Goal: Entertainment & Leisure: Consume media (video, audio)

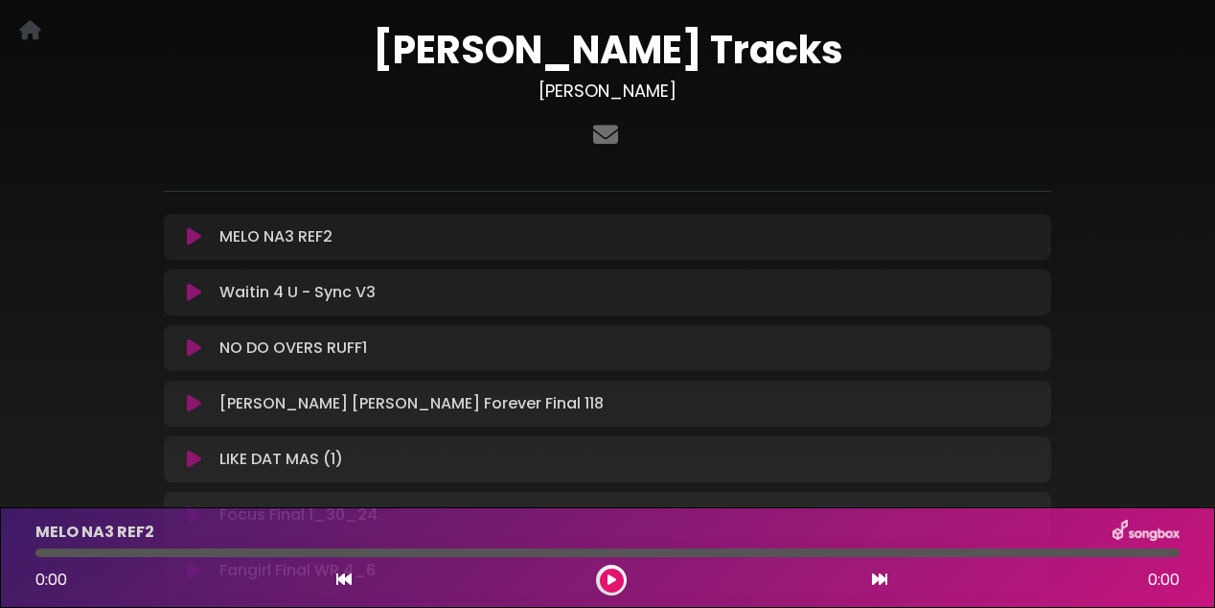
scroll to position [86, 0]
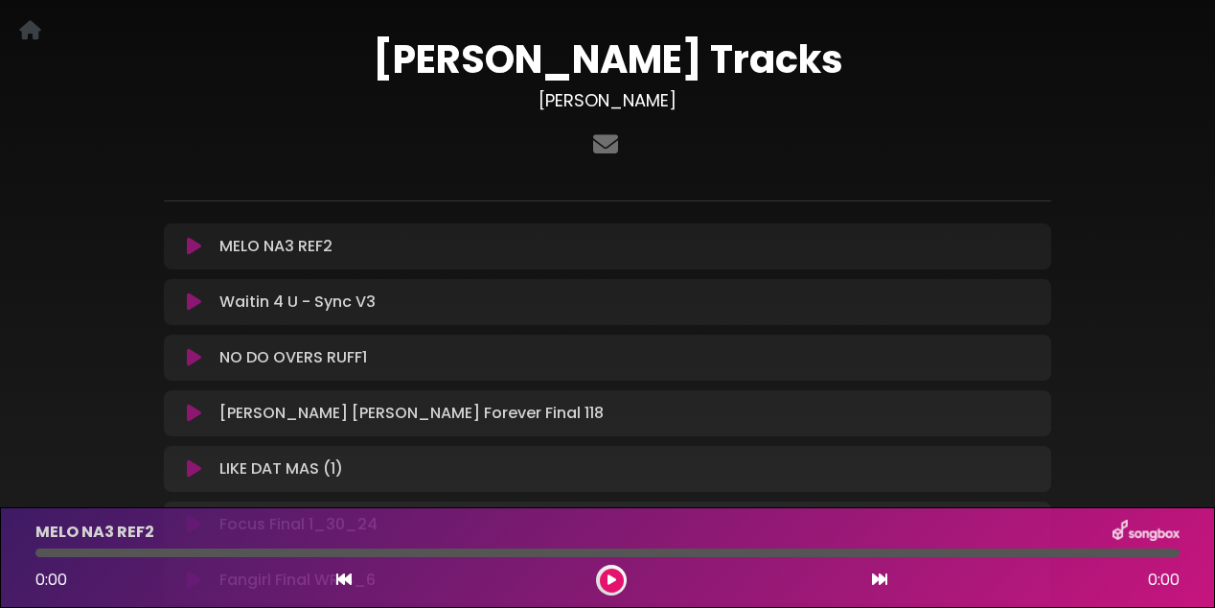
click at [613, 580] on icon at bounding box center [612, 580] width 9 height 12
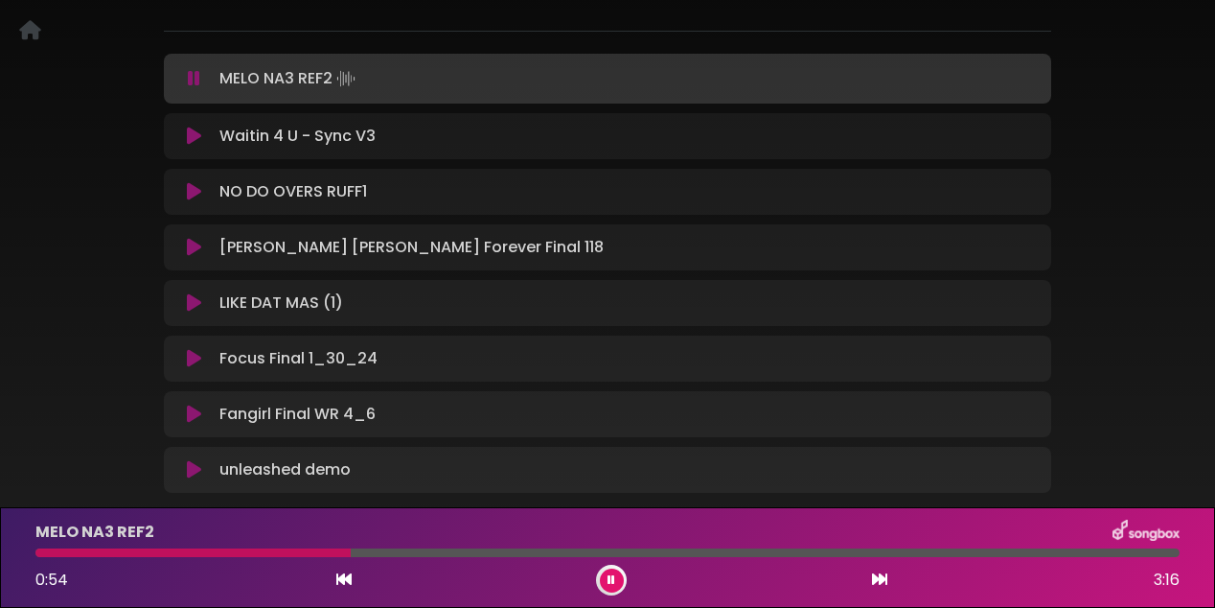
scroll to position [0, 0]
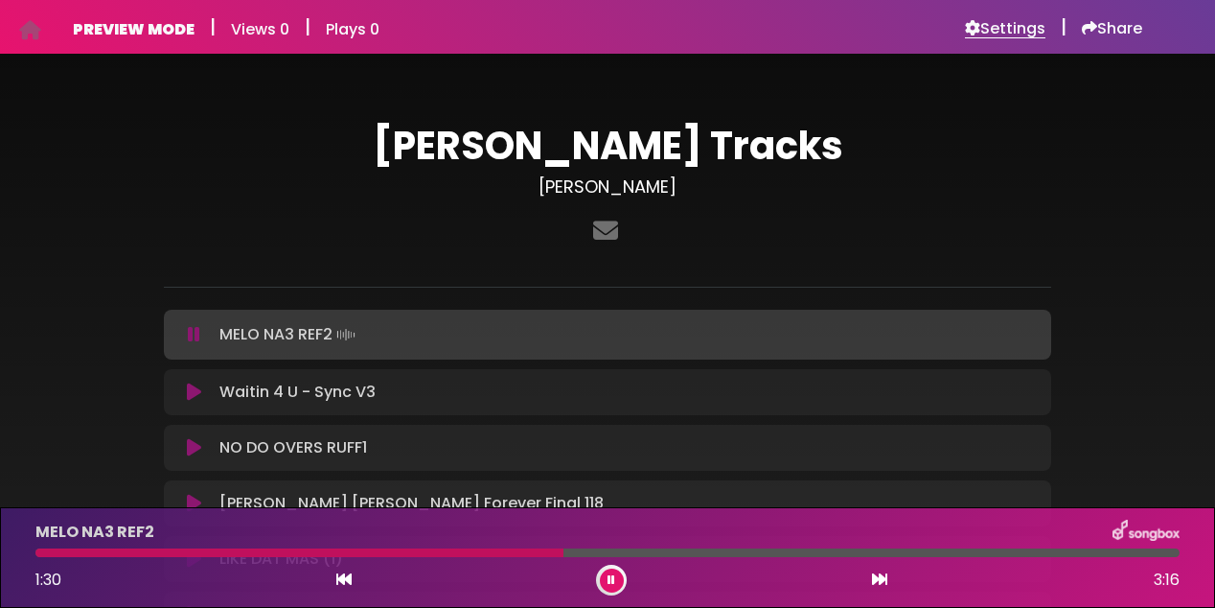
click at [1005, 31] on h6 "Settings" at bounding box center [1005, 28] width 81 height 19
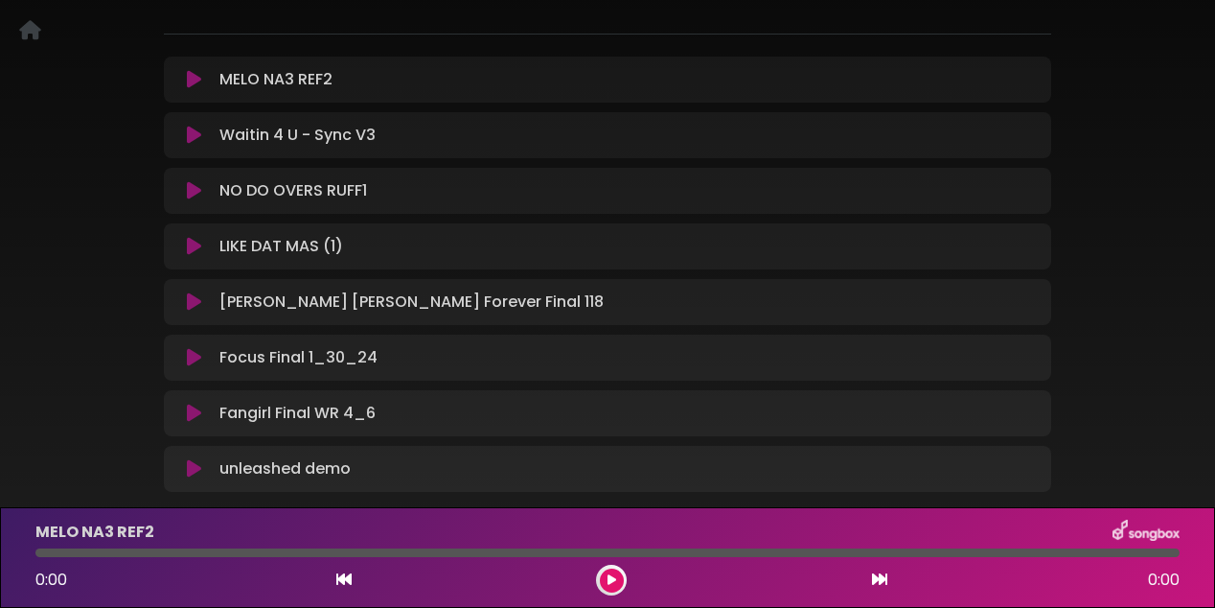
scroll to position [239, 0]
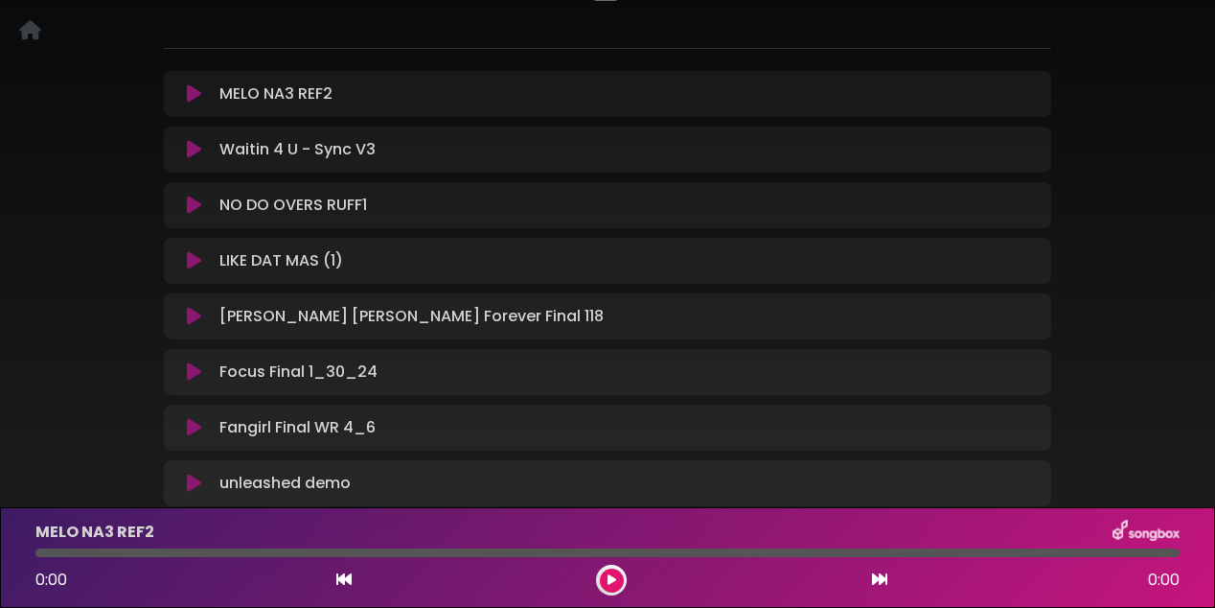
click at [618, 589] on button at bounding box center [612, 580] width 24 height 24
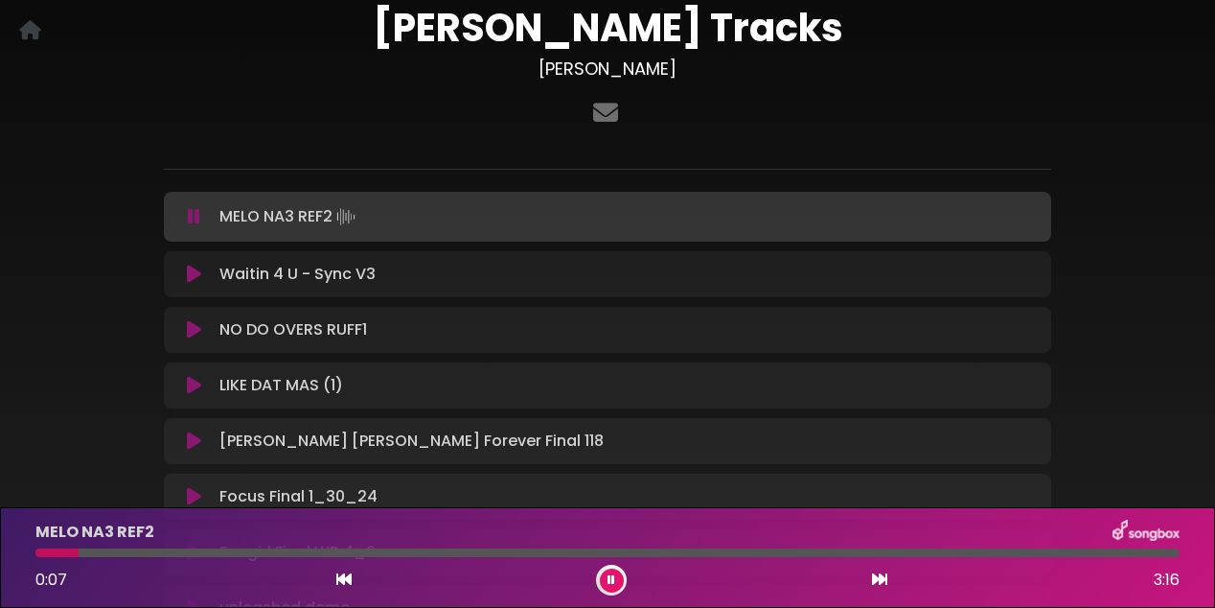
scroll to position [0, 0]
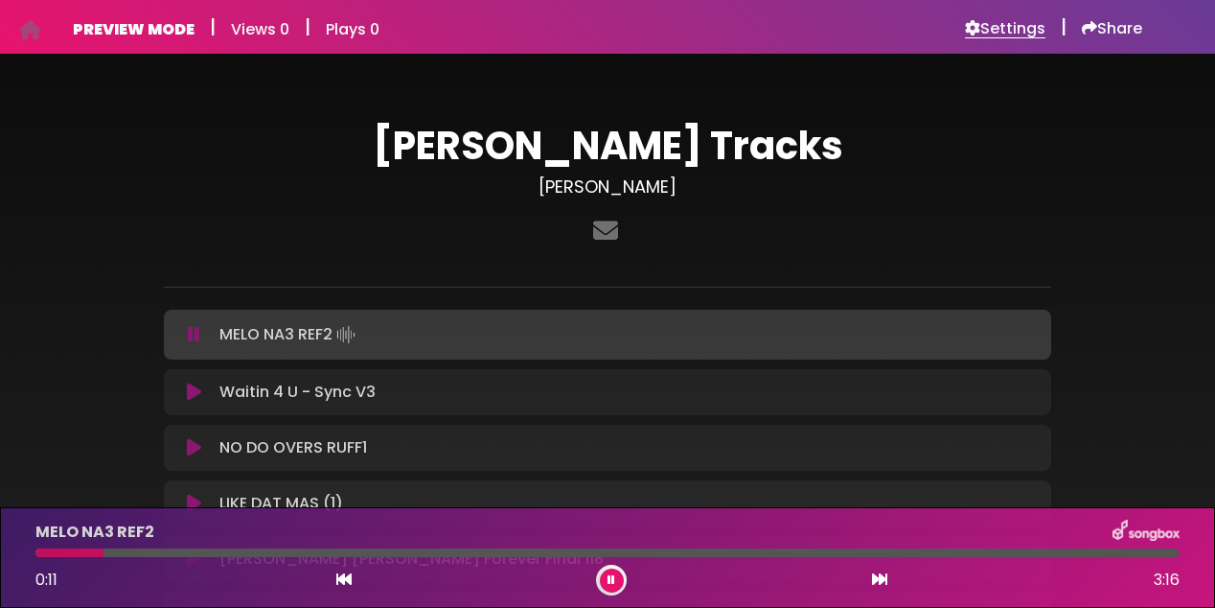
click at [972, 25] on icon at bounding box center [972, 27] width 15 height 15
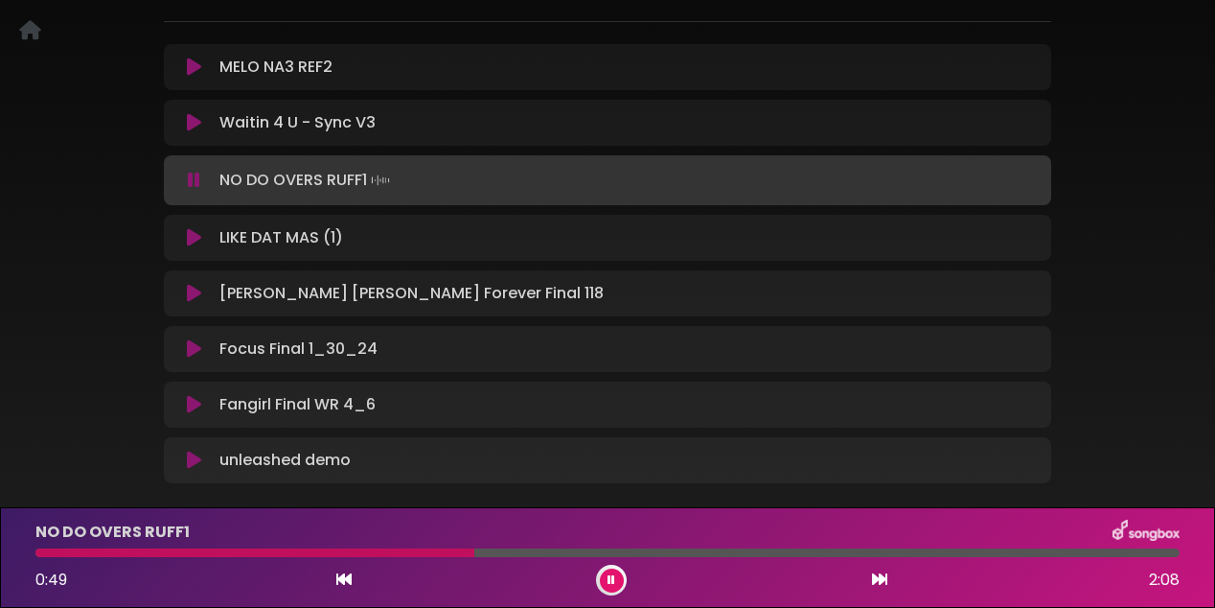
scroll to position [266, 0]
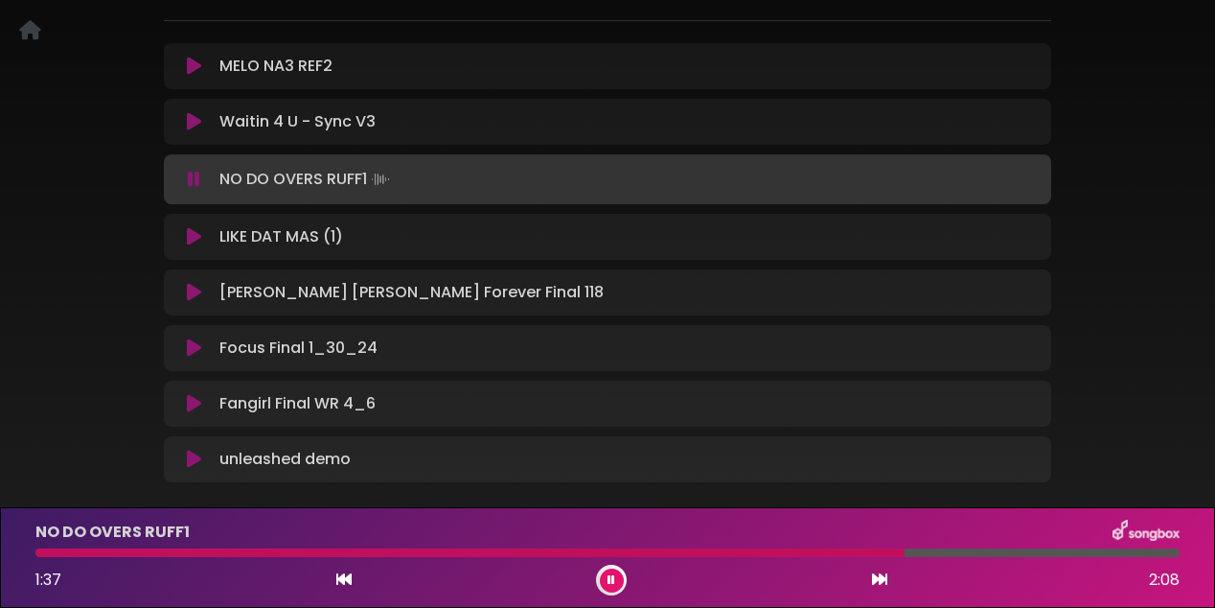
click at [872, 576] on icon at bounding box center [879, 578] width 15 height 15
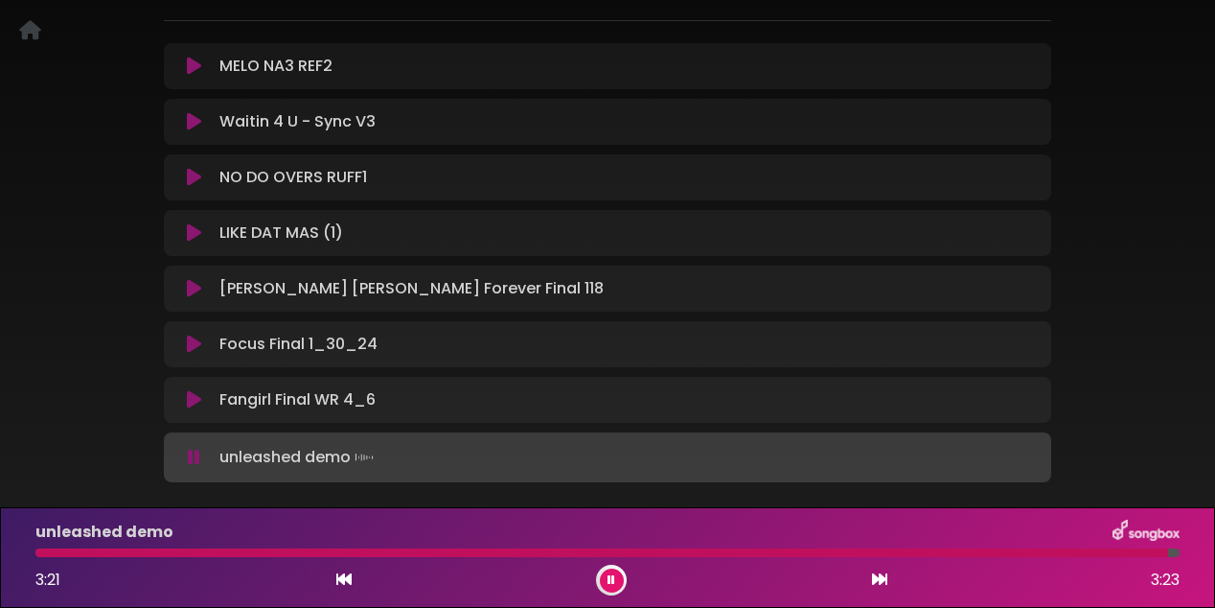
click at [197, 460] on icon at bounding box center [194, 457] width 12 height 19
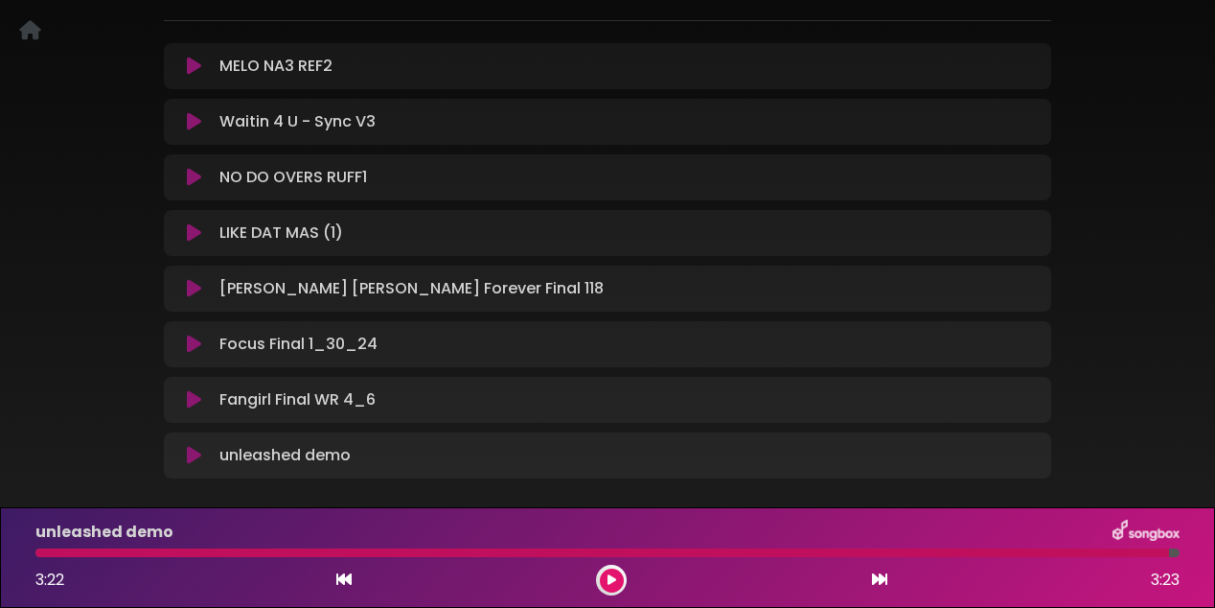
click at [196, 170] on icon at bounding box center [194, 177] width 14 height 19
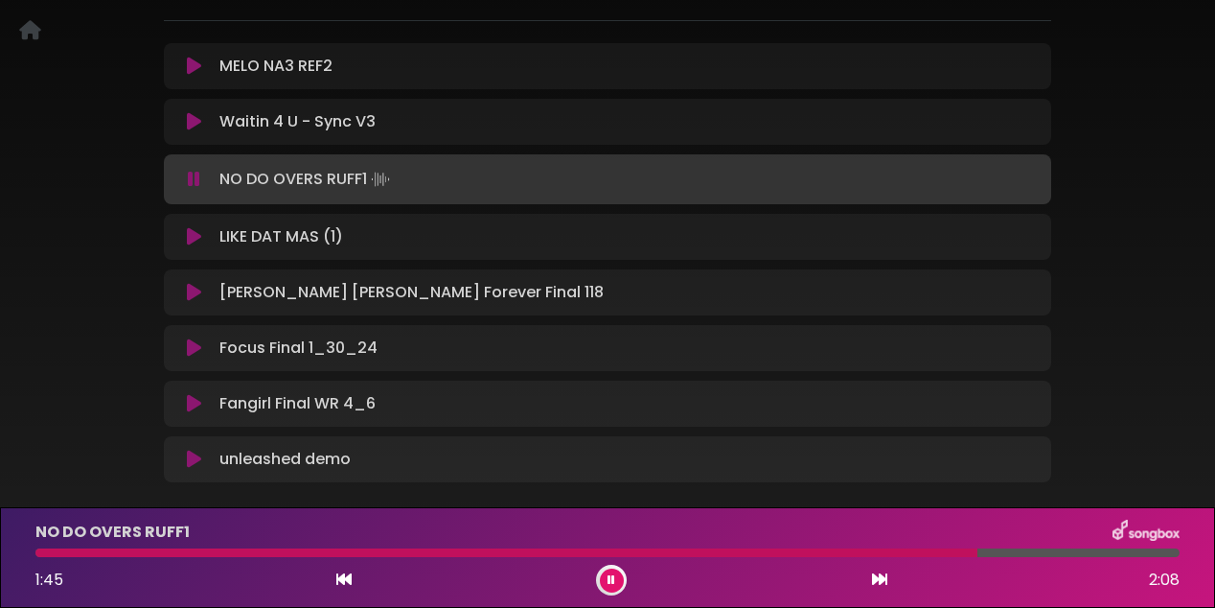
click at [607, 578] on button at bounding box center [612, 580] width 24 height 24
